Goal: Communication & Community: Answer question/provide support

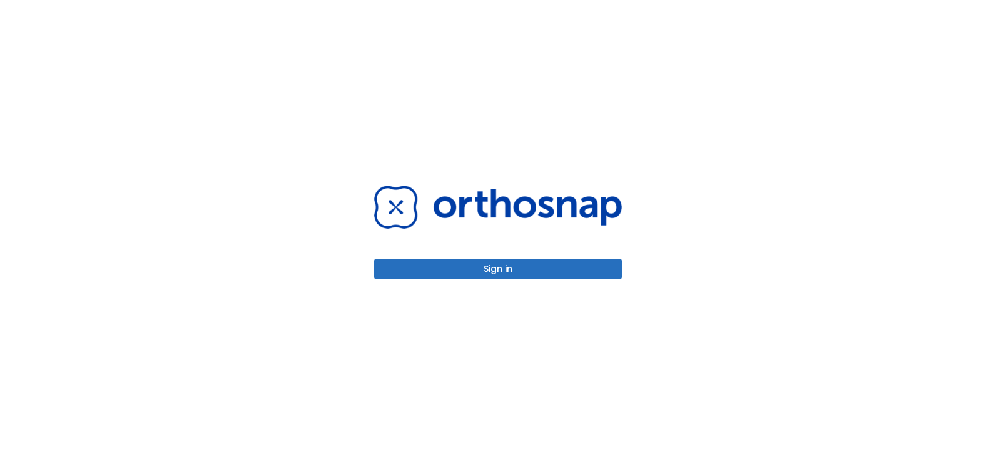
click at [522, 263] on button "Sign in" at bounding box center [498, 269] width 248 height 21
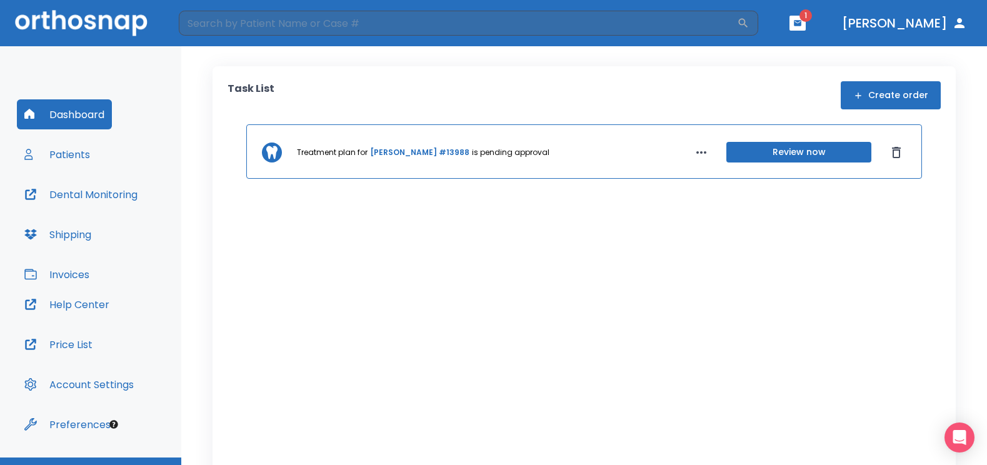
click at [806, 18] on button "button" at bounding box center [798, 23] width 16 height 15
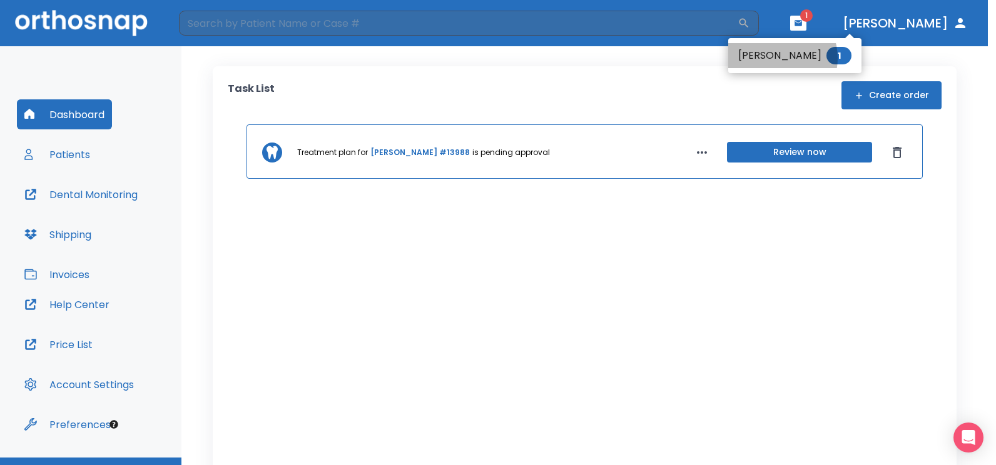
click at [775, 58] on li "[PERSON_NAME] 1" at bounding box center [794, 55] width 133 height 25
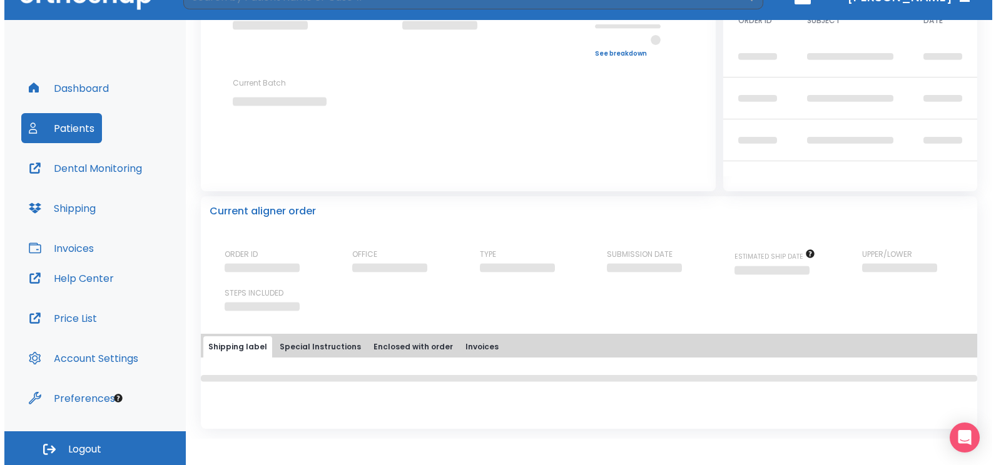
scroll to position [121, 0]
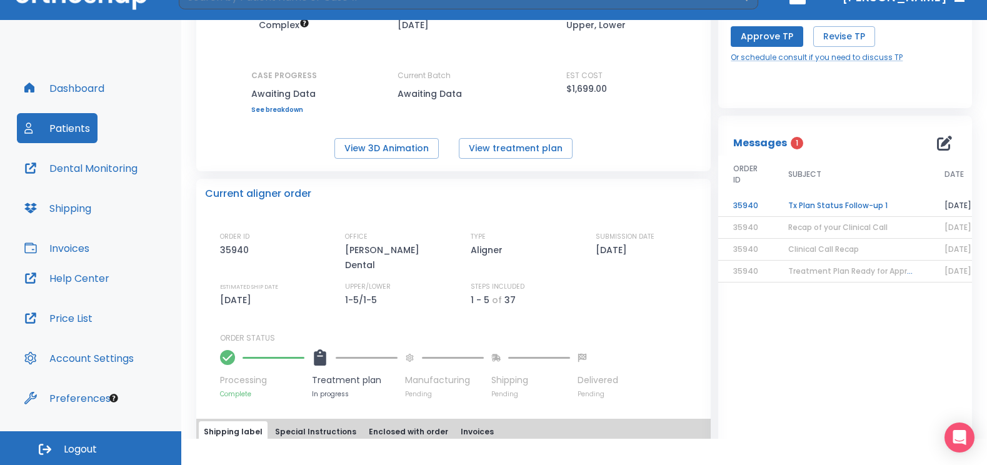
click at [809, 209] on td "Tx Plan Status Follow-up 1" at bounding box center [852, 206] width 156 height 22
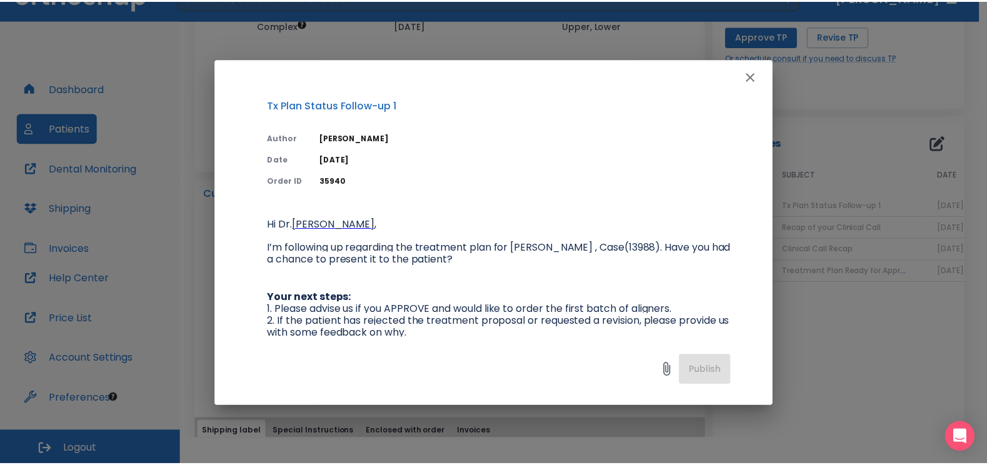
scroll to position [0, 0]
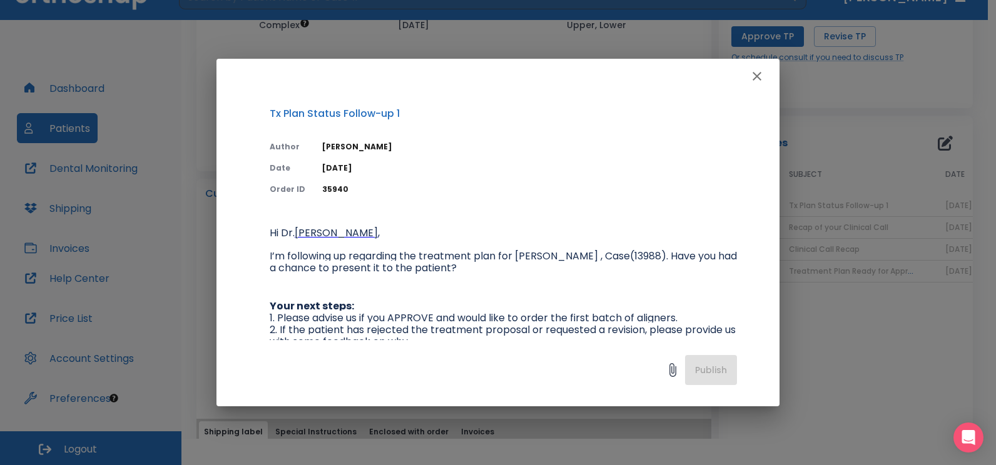
click at [771, 78] on div at bounding box center [497, 76] width 563 height 35
click at [759, 74] on icon "button" at bounding box center [756, 76] width 15 height 15
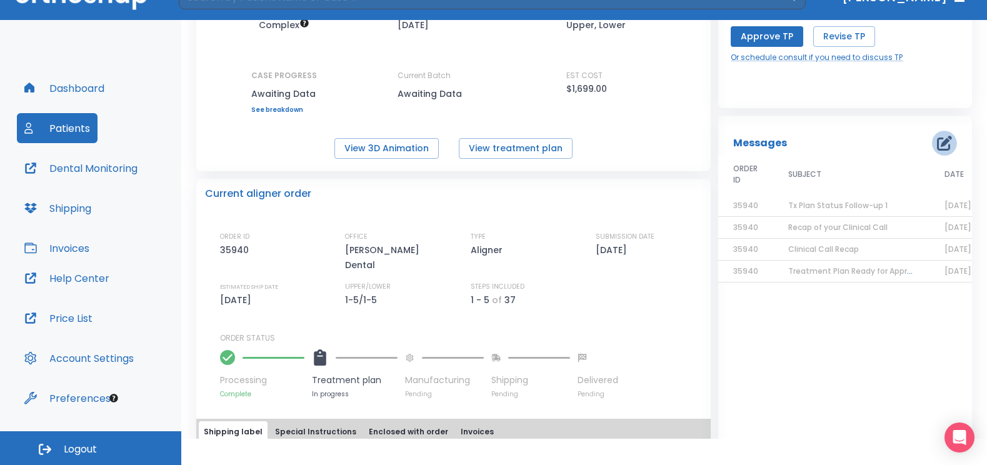
click at [937, 148] on icon "button" at bounding box center [944, 143] width 15 height 15
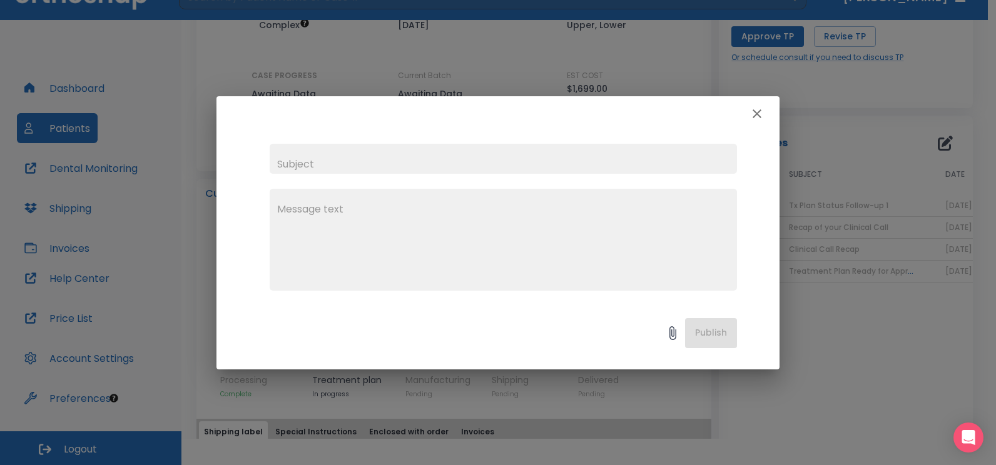
click at [324, 164] on input "text" at bounding box center [503, 159] width 467 height 30
click at [754, 110] on icon "button" at bounding box center [756, 113] width 9 height 9
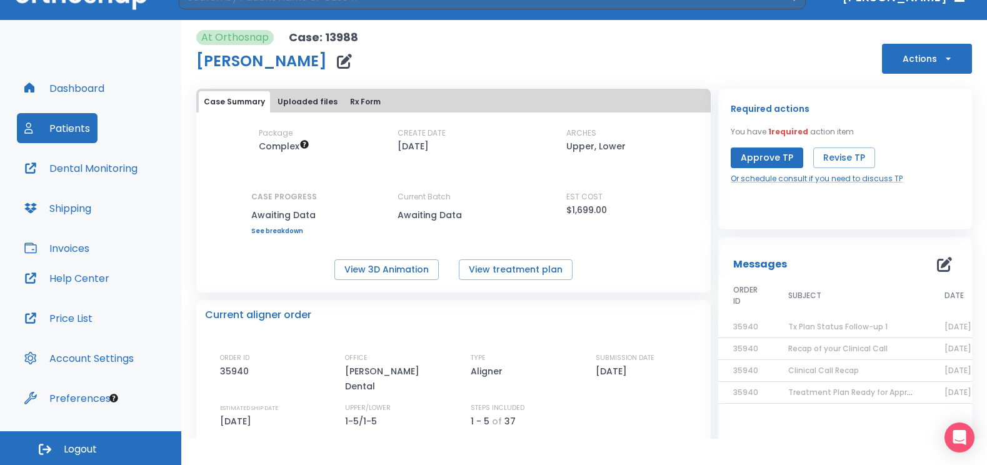
click at [815, 296] on span "SUBJECT" at bounding box center [805, 295] width 33 height 11
click at [789, 298] on span "SUBJECT" at bounding box center [805, 295] width 33 height 11
click at [945, 296] on span "DATE" at bounding box center [954, 295] width 19 height 11
click at [945, 293] on span "DATE" at bounding box center [954, 295] width 19 height 11
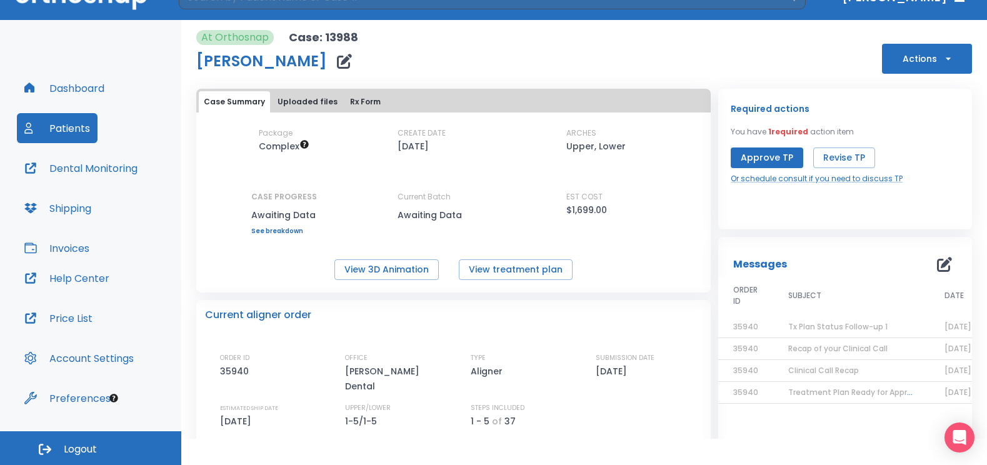
click at [740, 291] on span "ORDER ID" at bounding box center [746, 296] width 25 height 23
drag, startPoint x: 944, startPoint y: 296, endPoint x: 739, endPoint y: 288, distance: 205.9
click at [739, 288] on span "ORDER ID" at bounding box center [746, 296] width 25 height 23
click at [797, 293] on span "SUBJECT" at bounding box center [805, 295] width 33 height 11
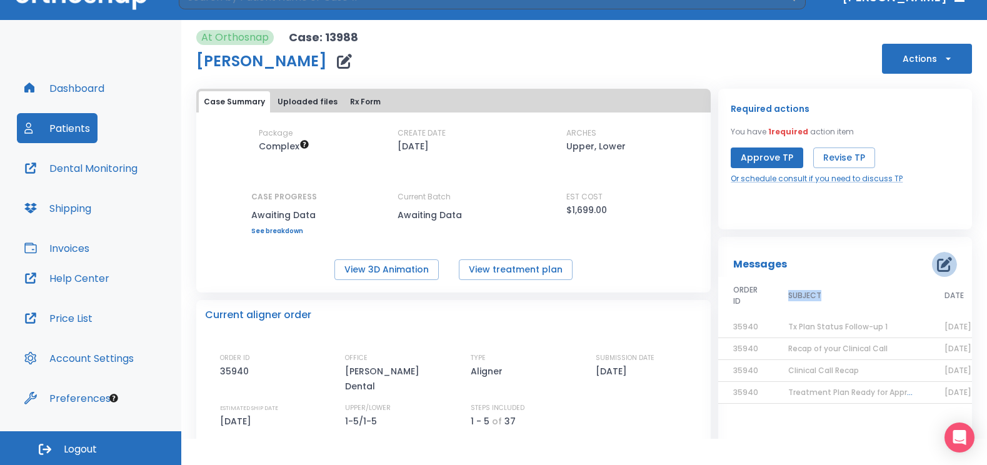
drag, startPoint x: 797, startPoint y: 293, endPoint x: 940, endPoint y: 263, distance: 146.4
click at [940, 263] on icon "button" at bounding box center [944, 264] width 15 height 15
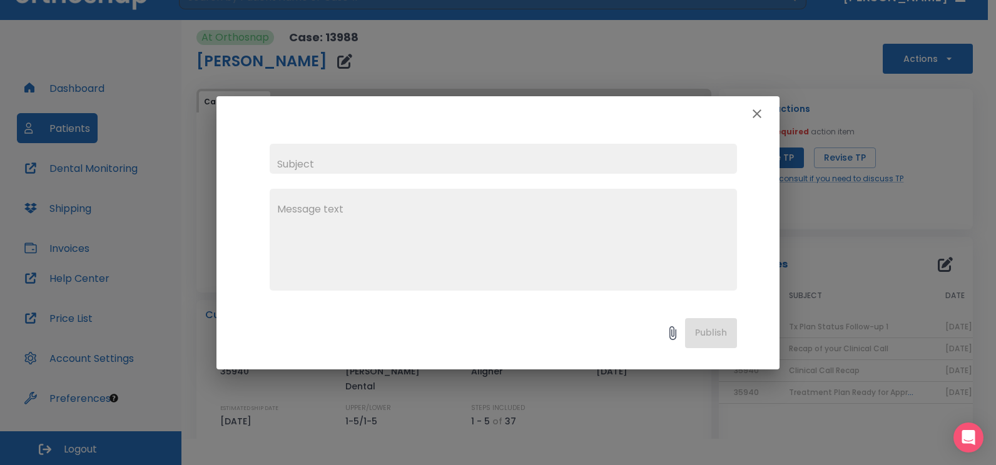
click at [316, 168] on input "text" at bounding box center [503, 159] width 467 height 30
type input "o"
type input "[PERSON_NAME]"
drag, startPoint x: 318, startPoint y: 209, endPoint x: 316, endPoint y: 217, distance: 8.3
click at [318, 209] on textarea at bounding box center [503, 245] width 452 height 86
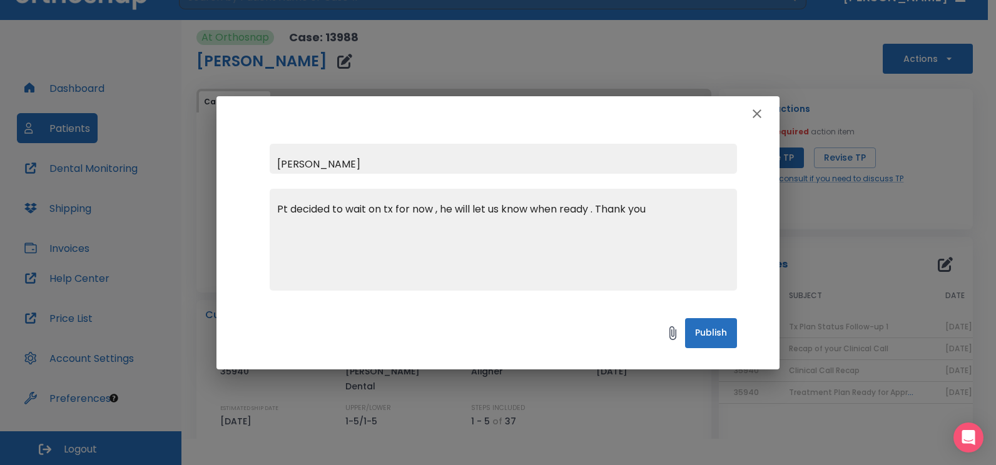
type textarea "Pt decided to wait on tx for now , he will let us know when ready . Thank you"
click at [725, 338] on button "Publish" at bounding box center [711, 333] width 52 height 30
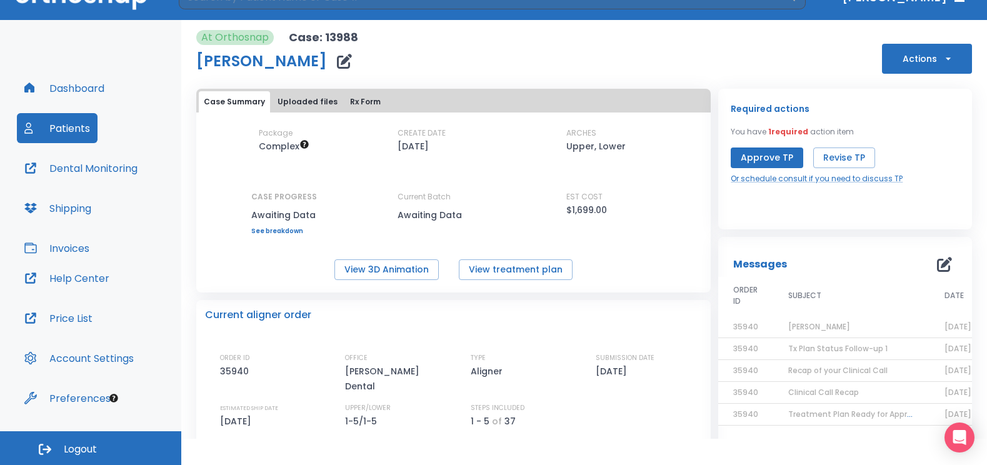
click at [790, 326] on span "[PERSON_NAME]" at bounding box center [820, 326] width 62 height 11
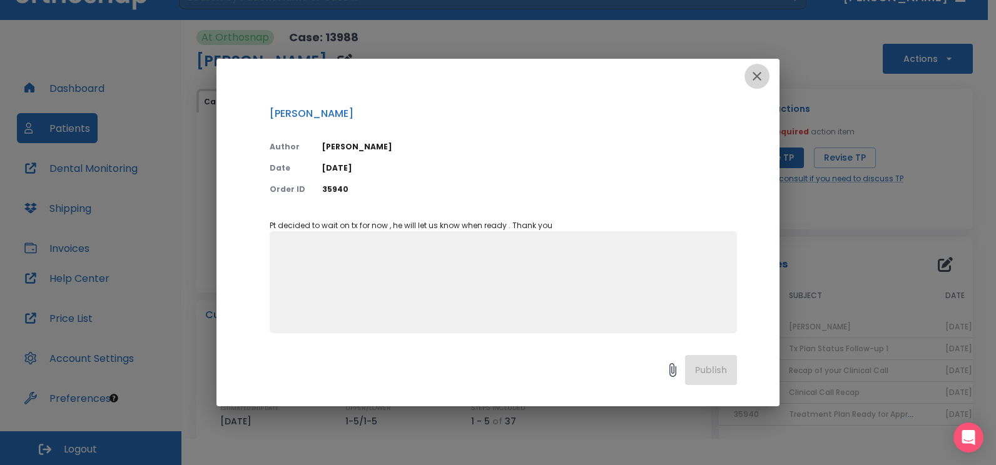
click at [757, 76] on icon "button" at bounding box center [756, 76] width 9 height 9
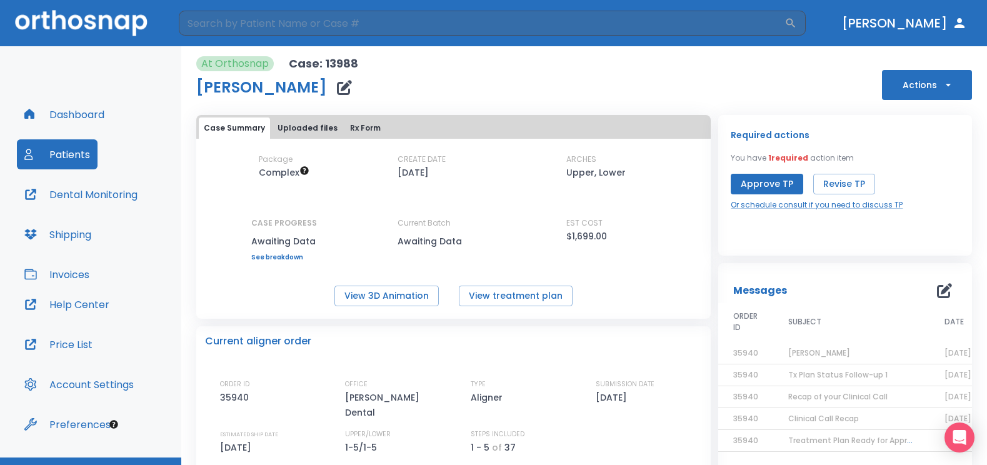
click at [92, 110] on button "Dashboard" at bounding box center [64, 114] width 95 height 30
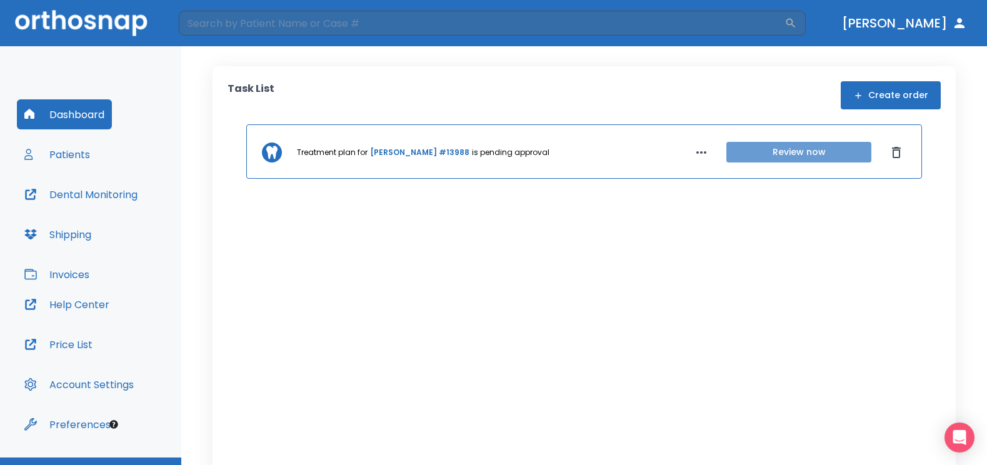
click at [830, 153] on button "Review now" at bounding box center [799, 152] width 145 height 21
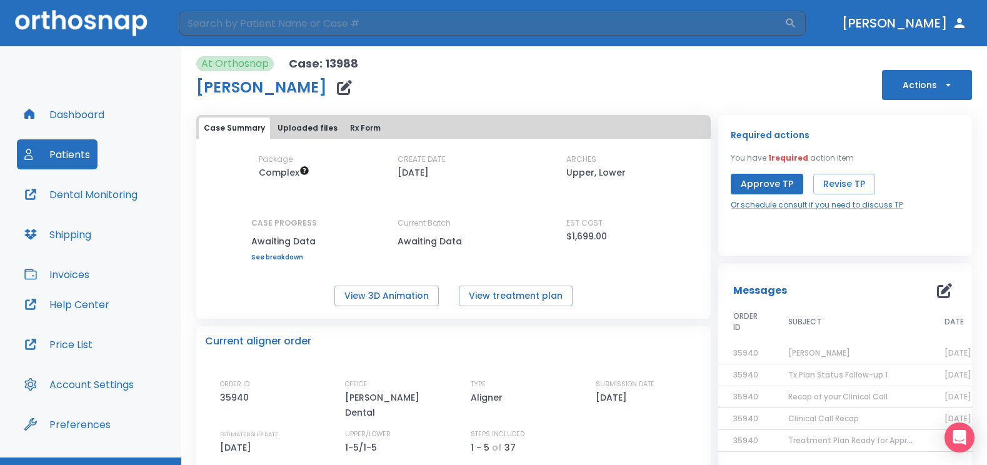
click at [63, 115] on button "Dashboard" at bounding box center [64, 114] width 95 height 30
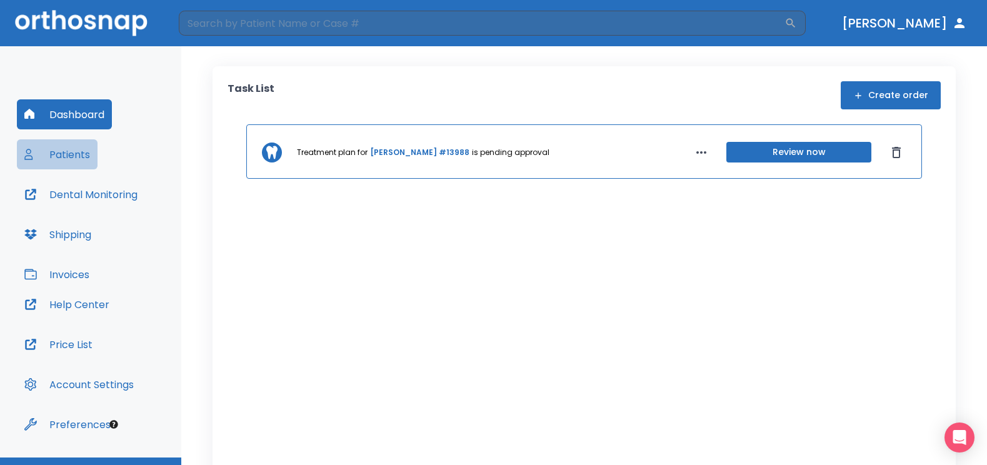
click at [59, 151] on button "Patients" at bounding box center [57, 154] width 81 height 30
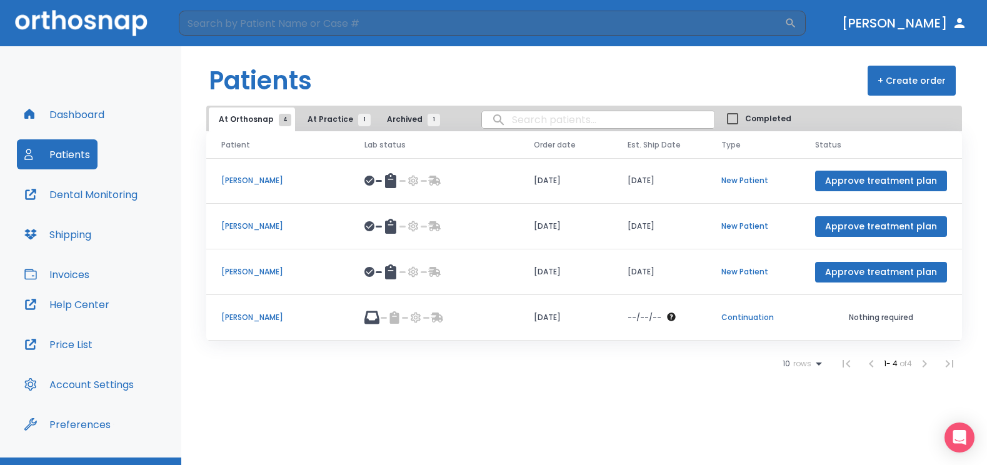
click at [248, 315] on p "[PERSON_NAME]" at bounding box center [277, 317] width 113 height 11
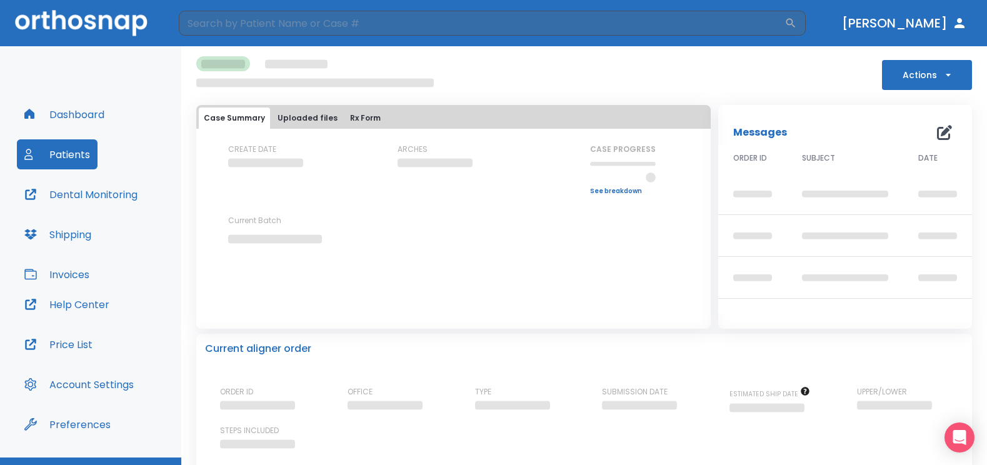
click at [248, 315] on div "Case Summary Uploaded files Rx Form CREATE DATE ARCHES CASE PROGRESS Upper prog…" at bounding box center [453, 217] width 515 height 224
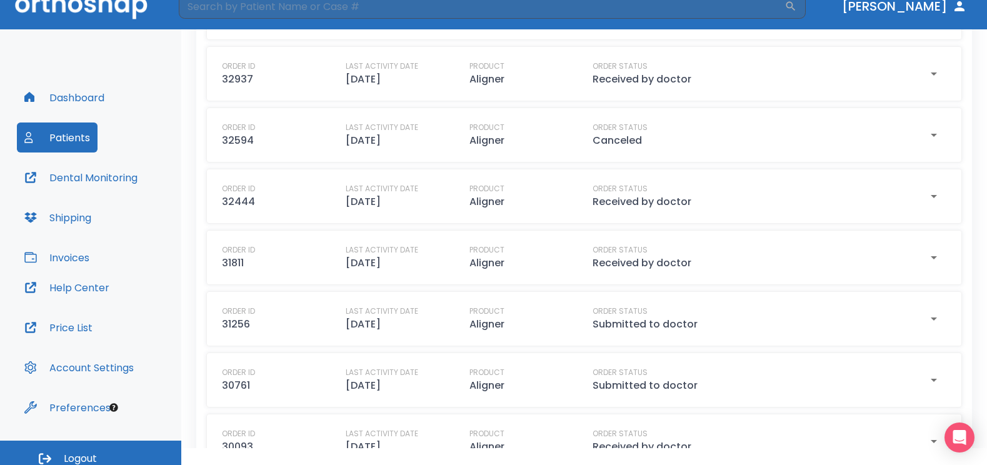
scroll to position [26, 0]
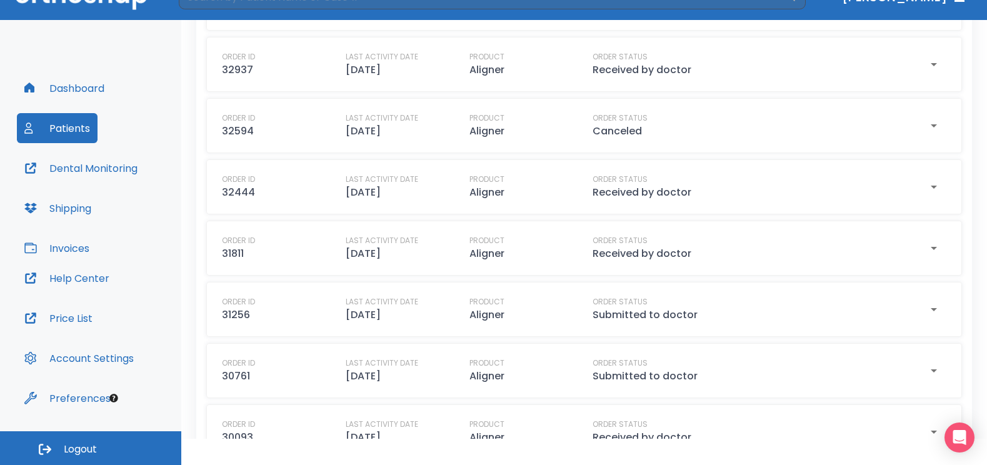
click at [79, 443] on span "Logout" at bounding box center [80, 450] width 33 height 14
